Goal: Find specific page/section: Find specific page/section

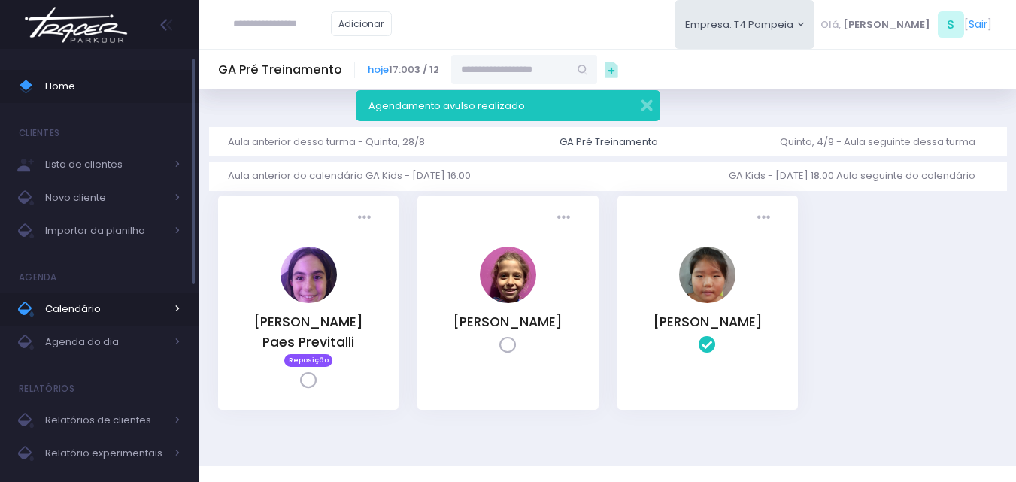
click at [99, 319] on link "Calendário" at bounding box center [99, 308] width 199 height 33
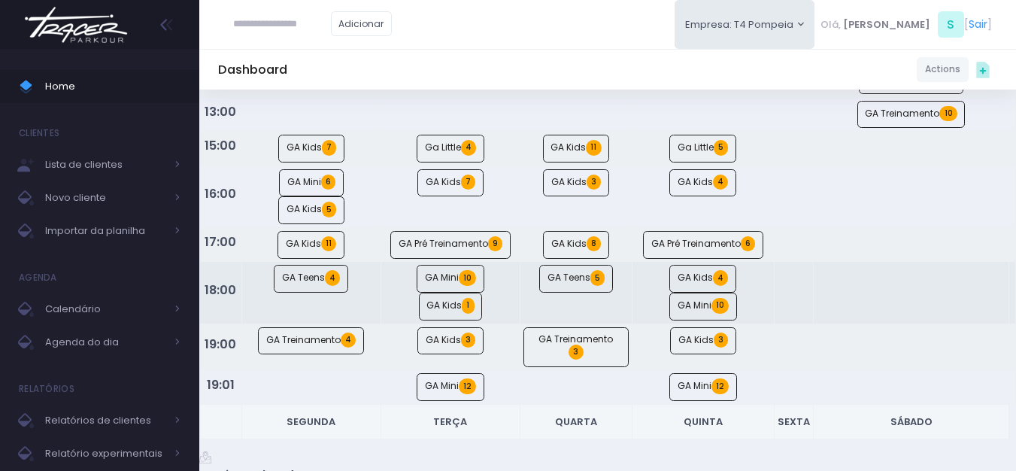
scroll to position [301, 0]
